Goal: Information Seeking & Learning: Learn about a topic

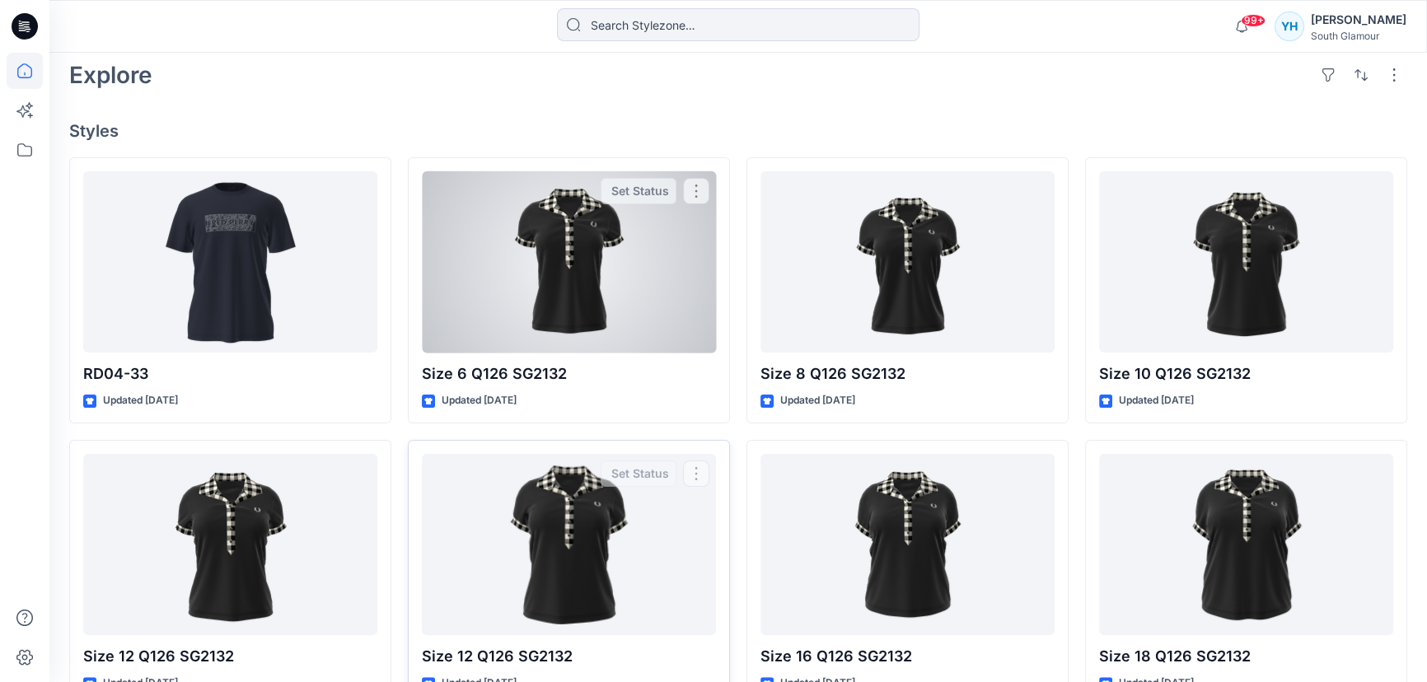
scroll to position [374, 0]
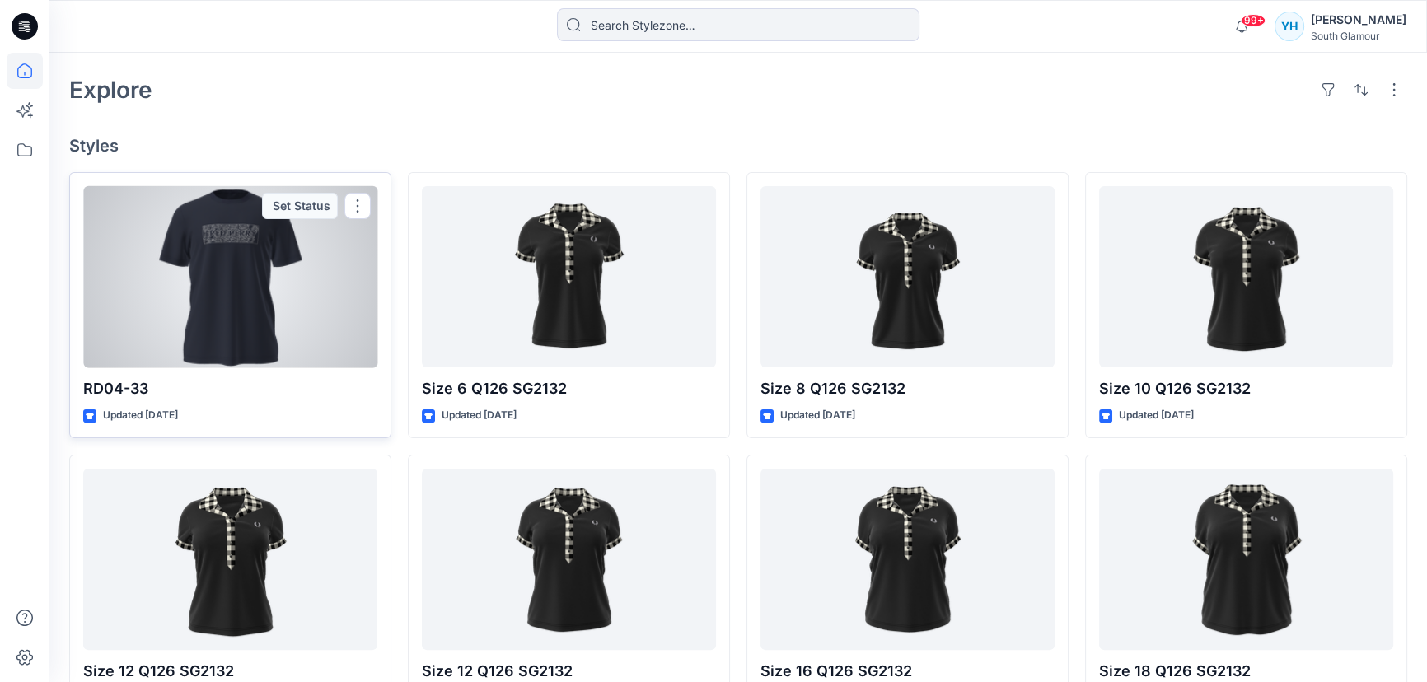
click at [283, 321] on div at bounding box center [230, 277] width 294 height 182
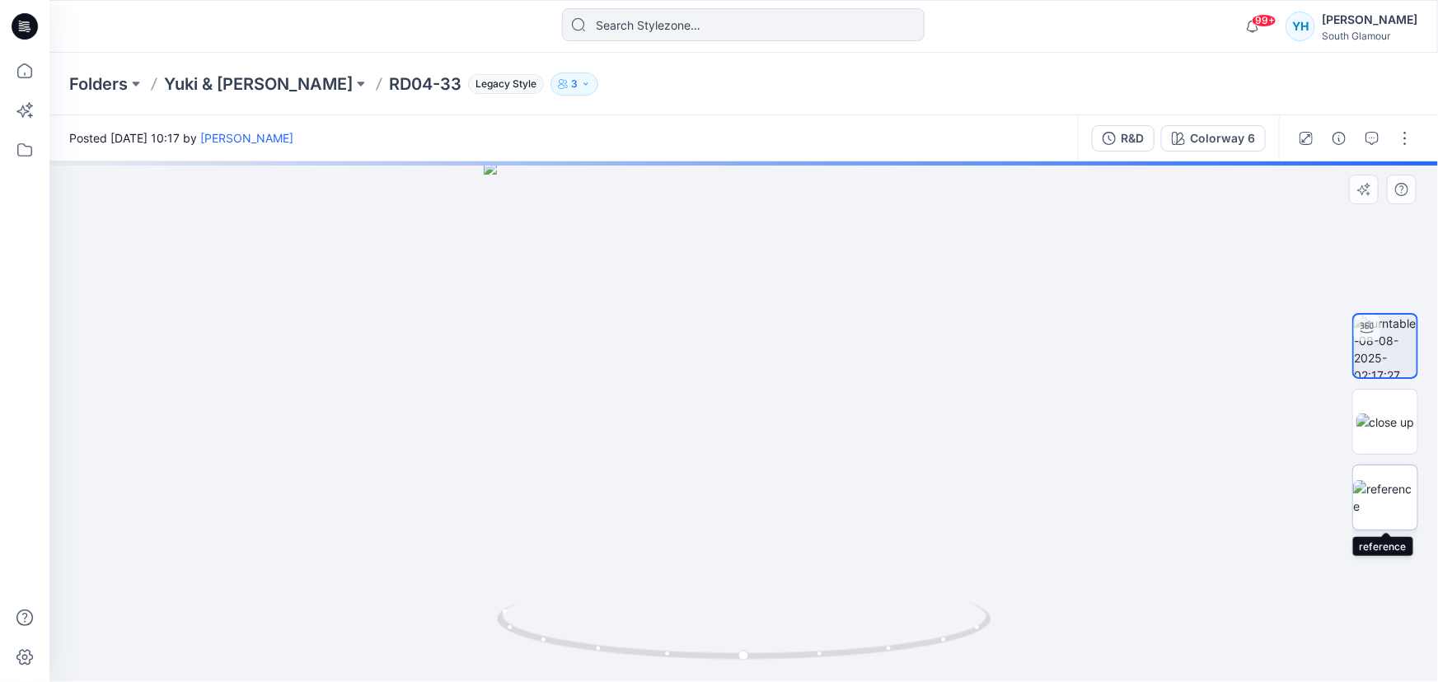
click at [1393, 503] on img at bounding box center [1385, 497] width 64 height 35
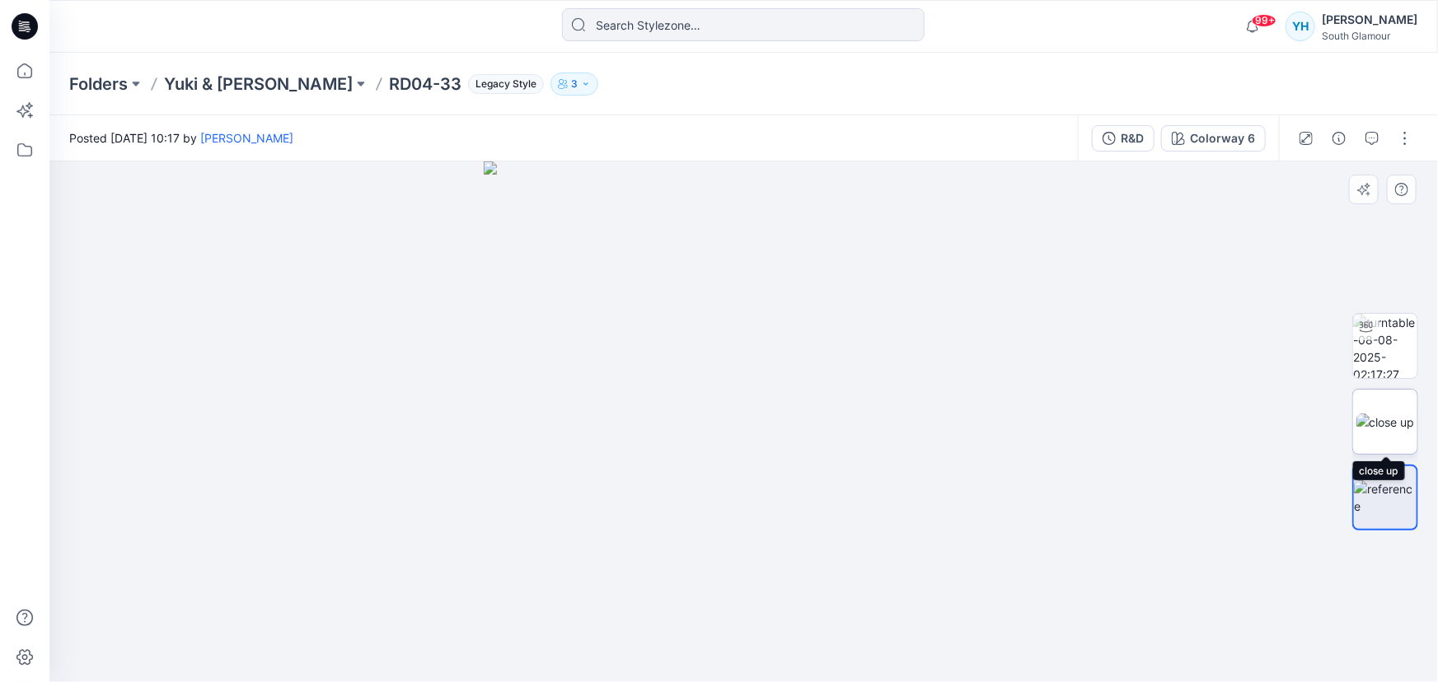
click at [1380, 431] on img at bounding box center [1385, 422] width 59 height 17
click at [1389, 494] on img at bounding box center [1385, 497] width 64 height 35
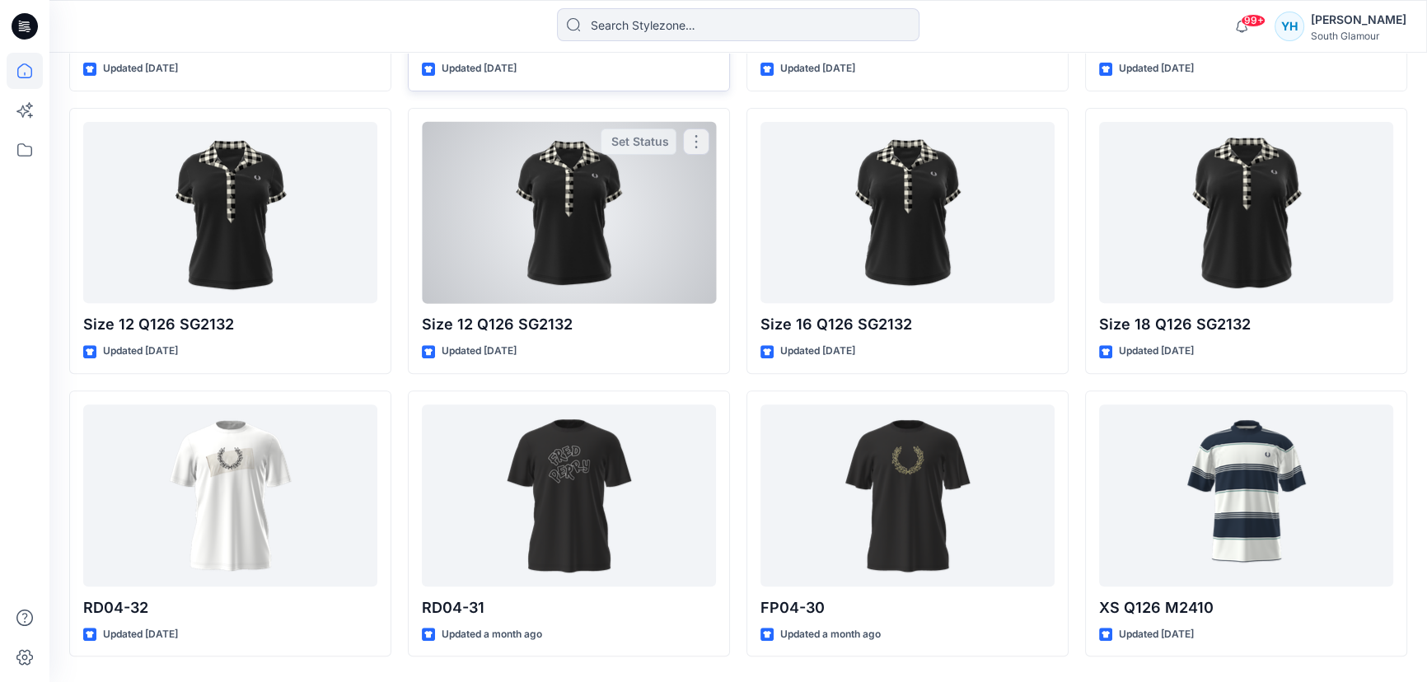
scroll to position [749, 0]
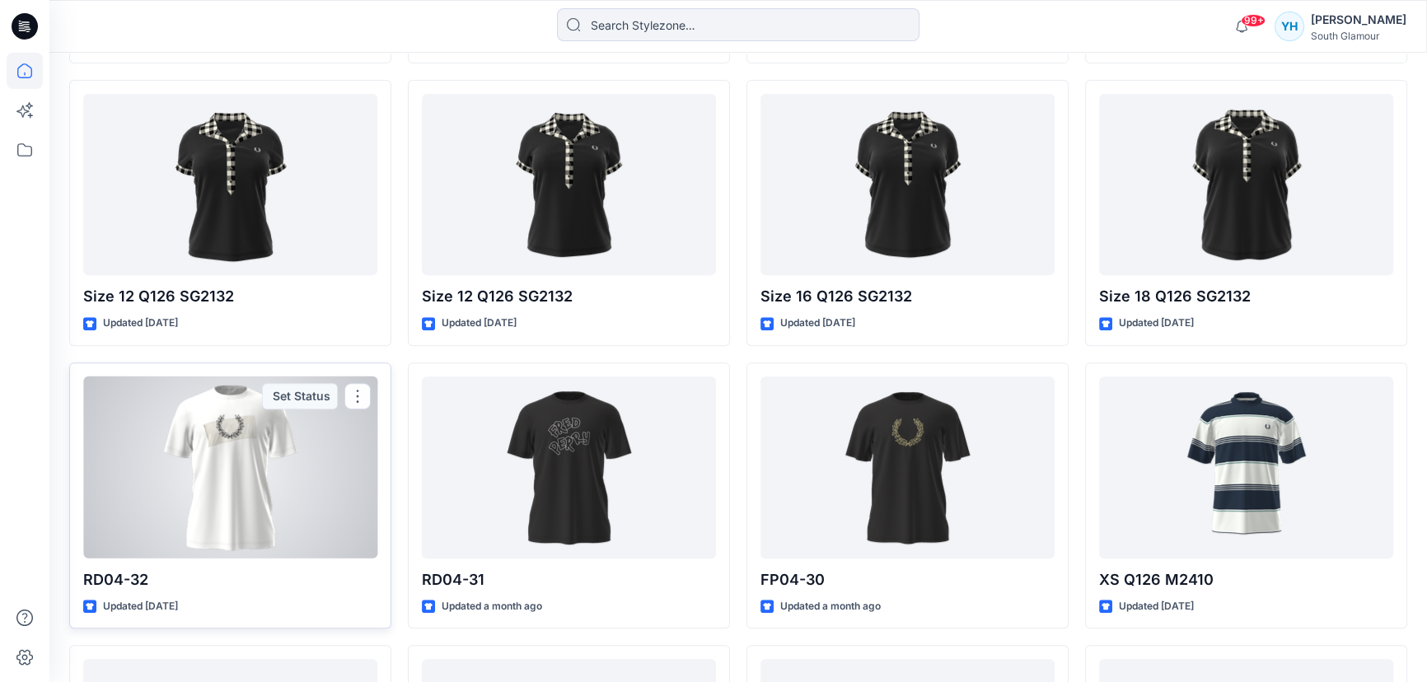
click at [241, 479] on div at bounding box center [230, 468] width 294 height 182
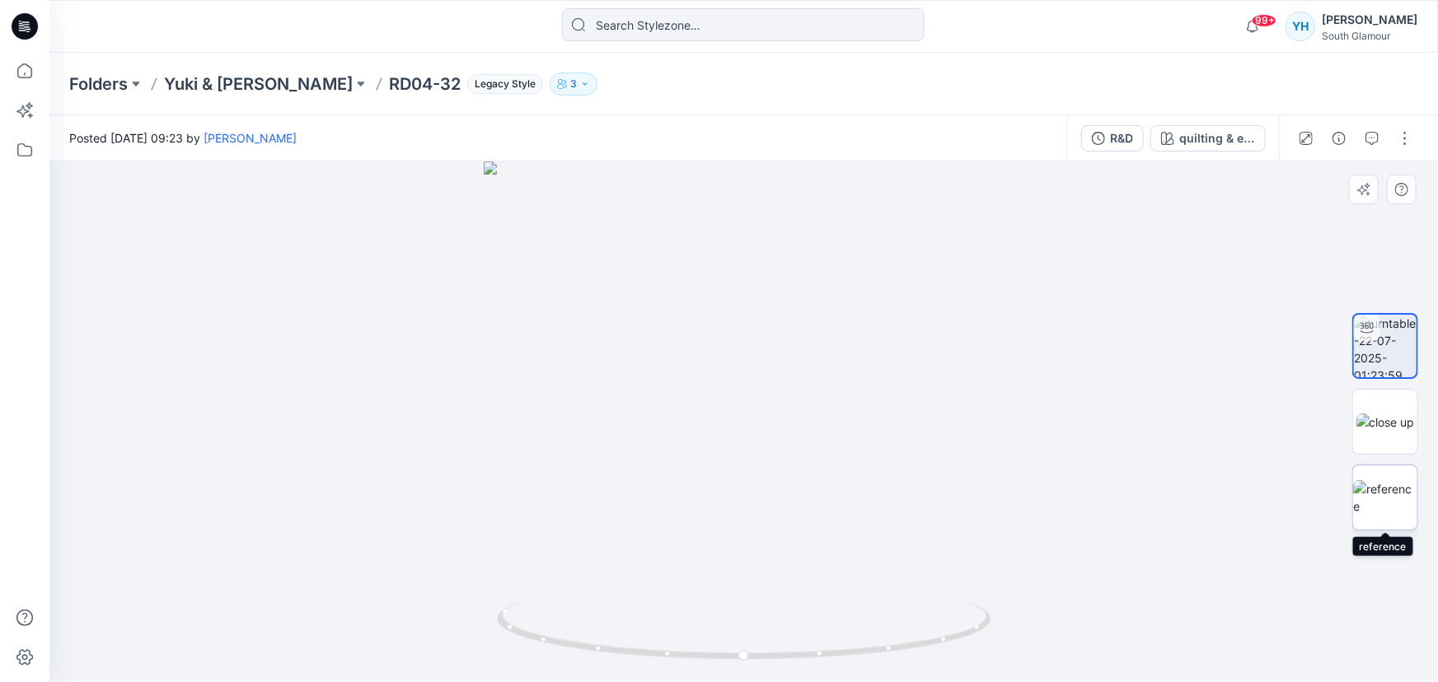
click at [1395, 495] on img at bounding box center [1385, 497] width 64 height 35
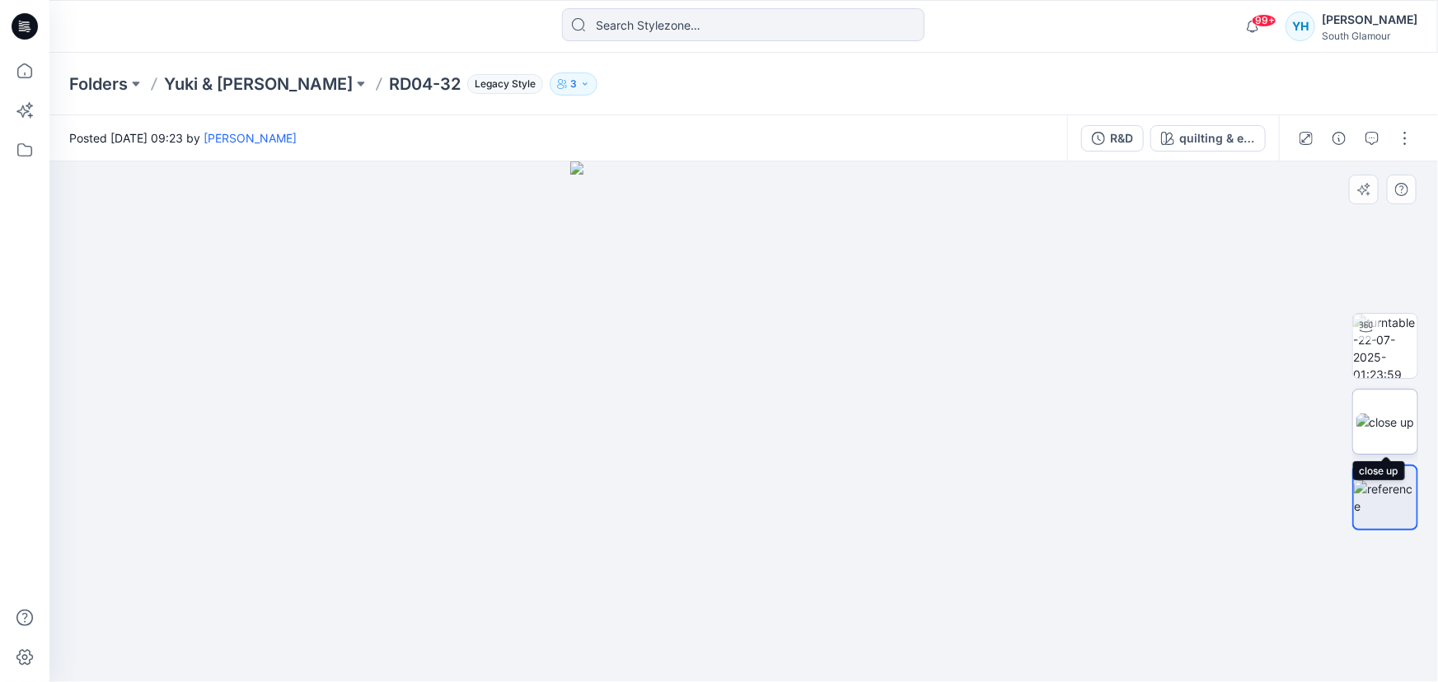
click at [1384, 427] on img at bounding box center [1385, 422] width 59 height 17
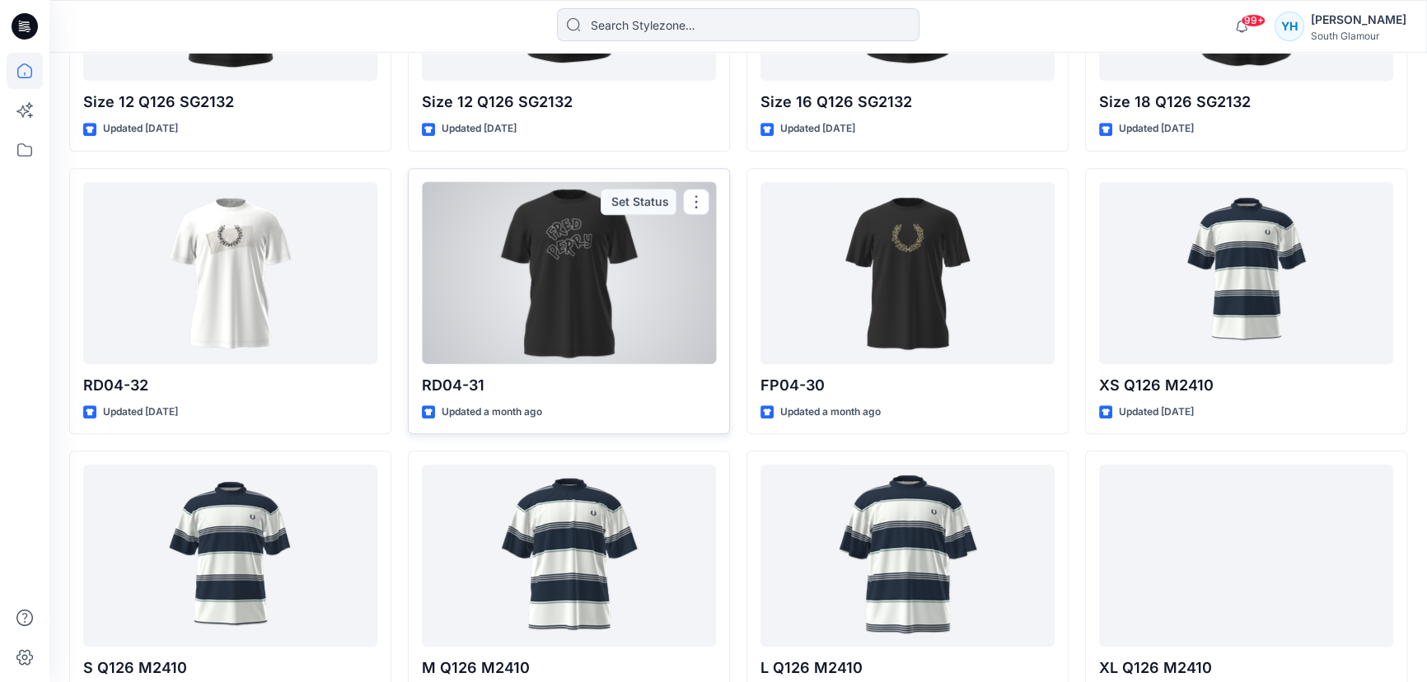
scroll to position [973, 0]
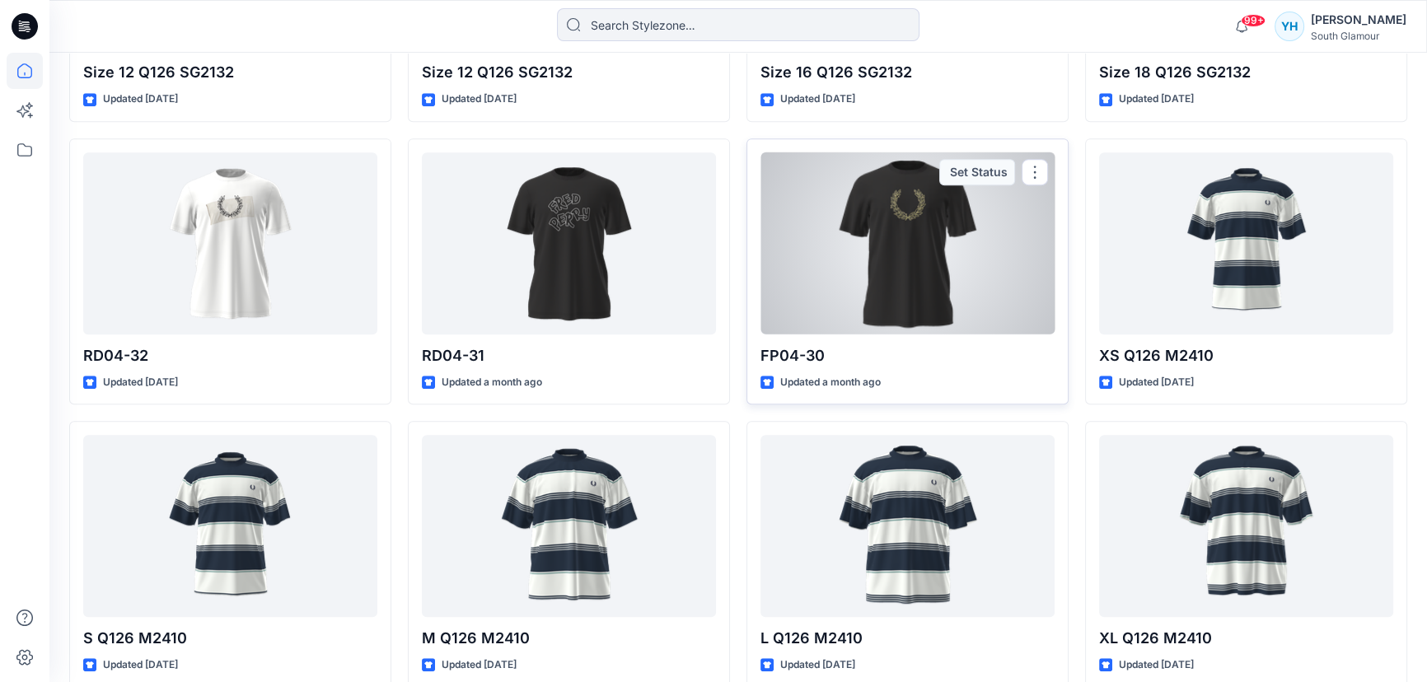
click at [890, 307] on div at bounding box center [908, 243] width 294 height 182
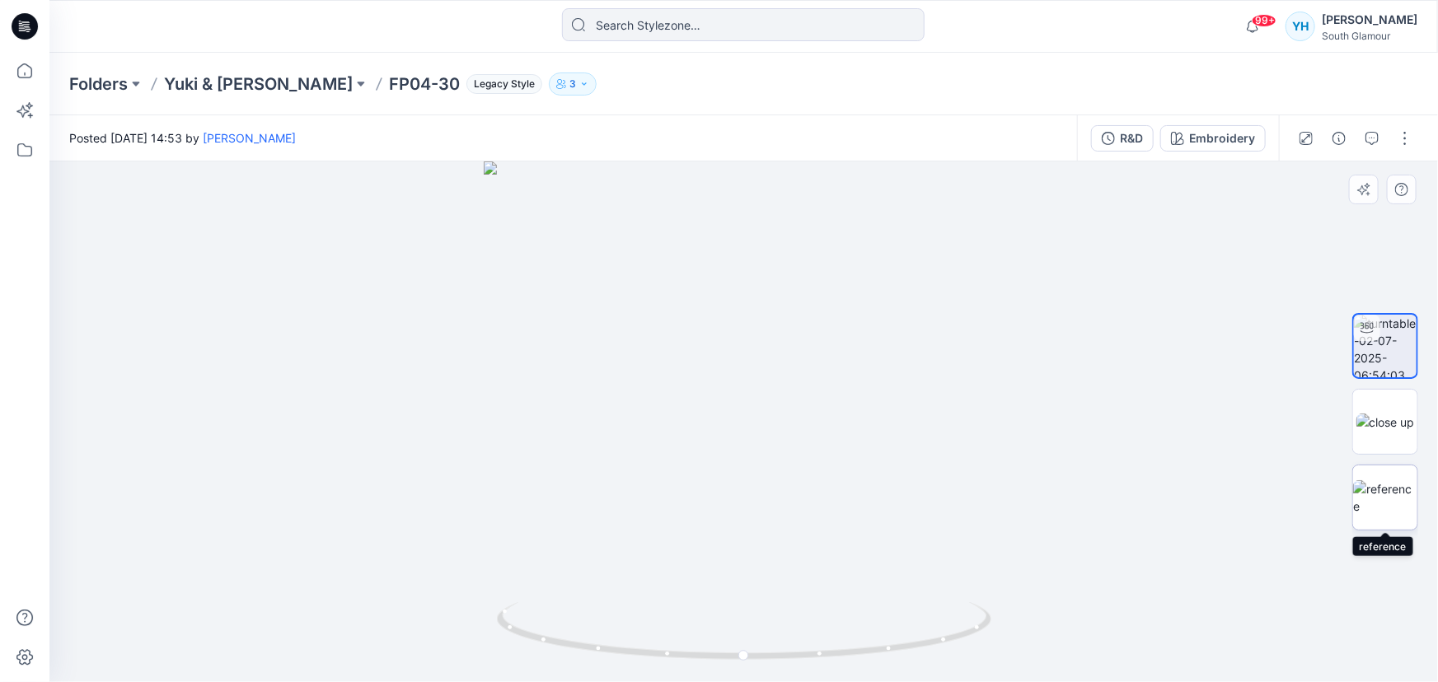
click at [1384, 496] on img at bounding box center [1385, 497] width 64 height 35
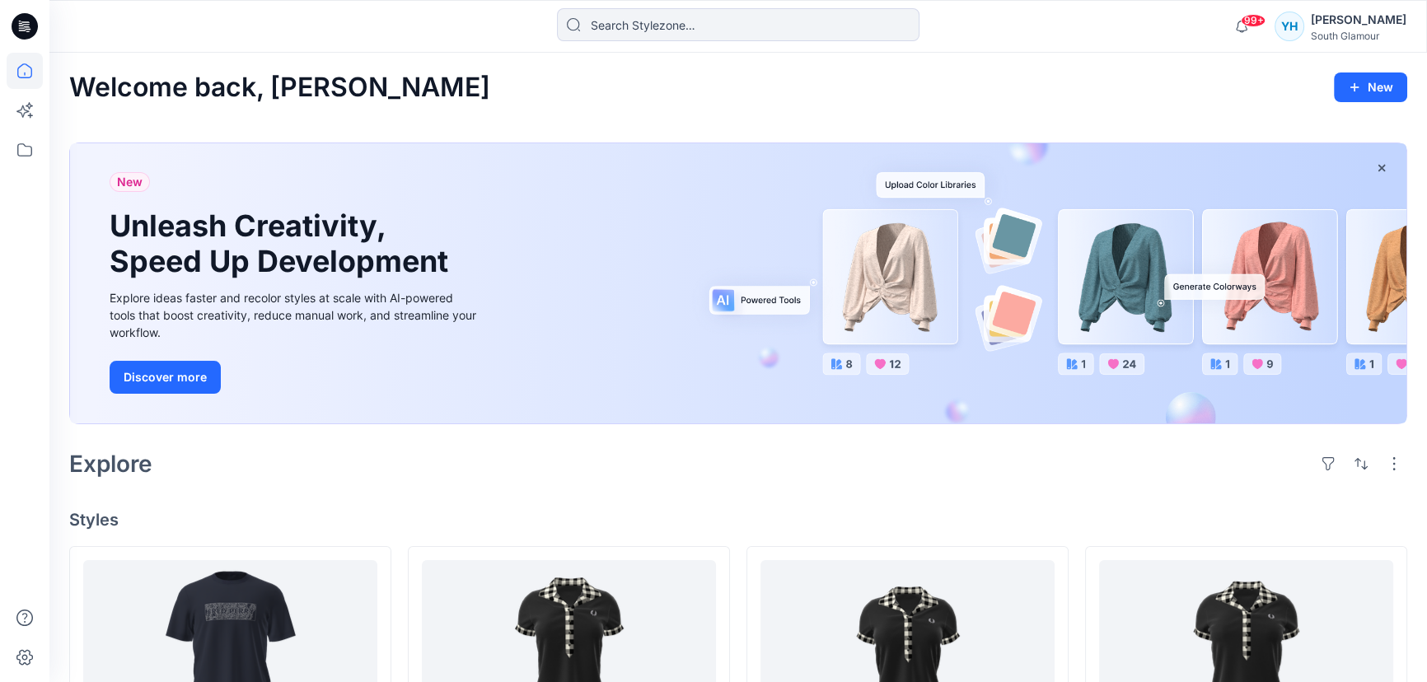
click at [1375, 37] on div "South Glamour" at bounding box center [1359, 36] width 96 height 12
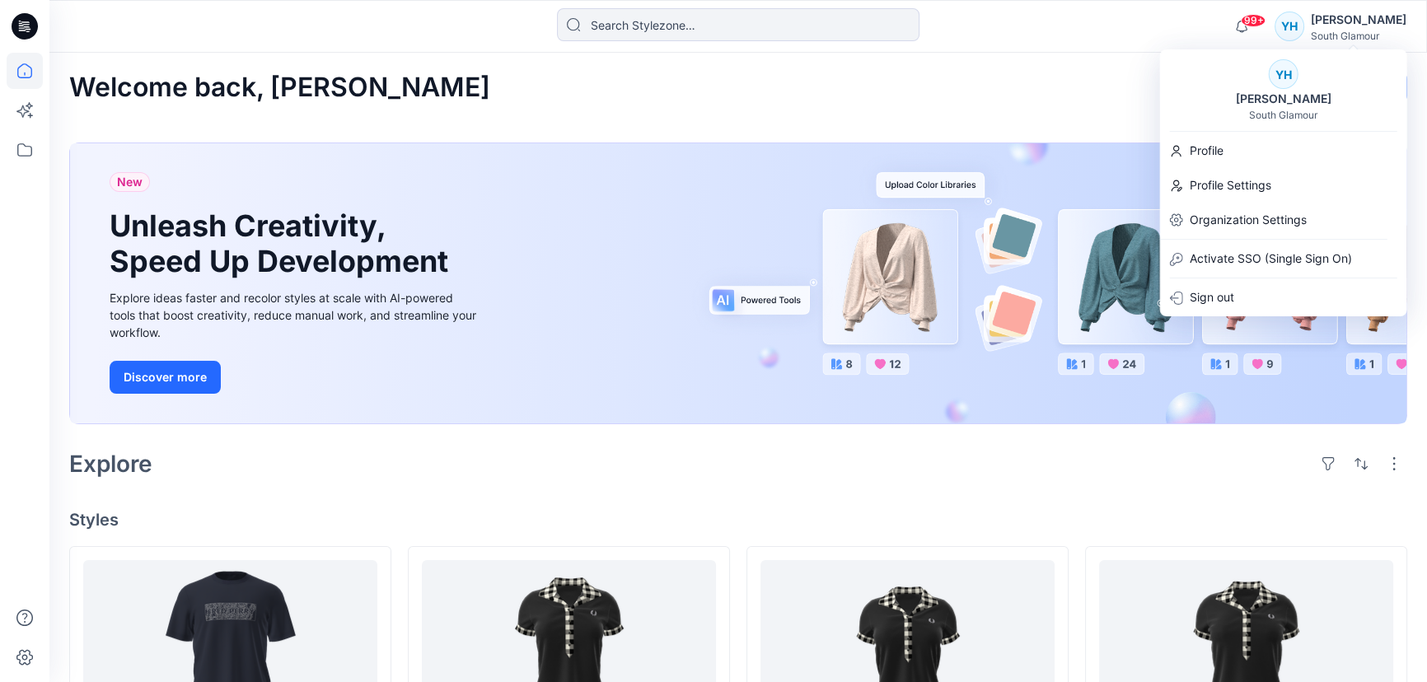
click at [935, 91] on div "Welcome back, [PERSON_NAME]" at bounding box center [738, 88] width 1338 height 30
